Goal: Task Accomplishment & Management: Use online tool/utility

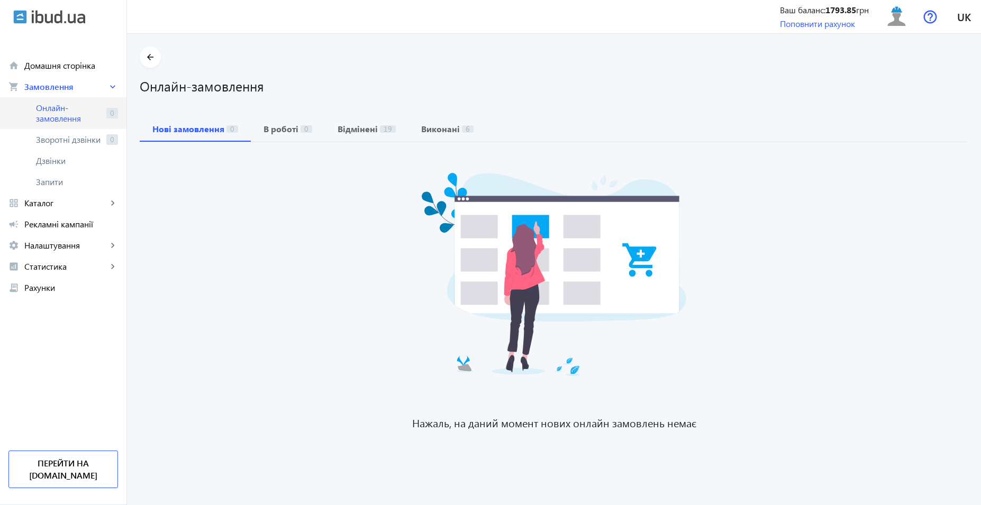
click at [71, 105] on span "Онлайн-замовлення" at bounding box center [69, 113] width 66 height 21
click at [67, 106] on span "Онлайн-замовлення" at bounding box center [69, 113] width 66 height 21
click at [61, 119] on span "Онлайн-замовлення" at bounding box center [69, 113] width 66 height 21
